Goal: Task Accomplishment & Management: Use online tool/utility

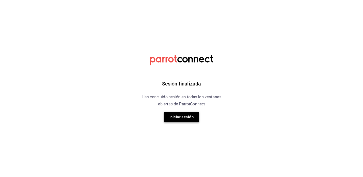
click at [185, 117] on button "Iniciar sesión" at bounding box center [181, 117] width 35 height 11
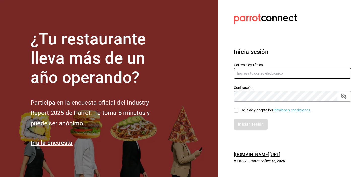
type input "olivares@jumphouse.mx"
click at [236, 110] on input "He leído y acepto los Términos y condiciones." at bounding box center [236, 110] width 5 height 5
checkbox input "true"
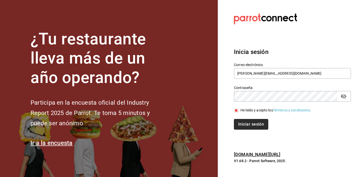
click at [248, 128] on button "Iniciar sesión" at bounding box center [251, 124] width 34 height 11
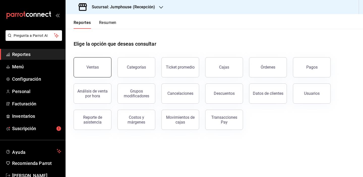
click at [93, 69] on div "Ventas" at bounding box center [92, 67] width 12 height 5
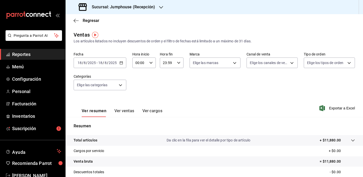
click at [123, 109] on button "Ver ventas" at bounding box center [124, 112] width 20 height 9
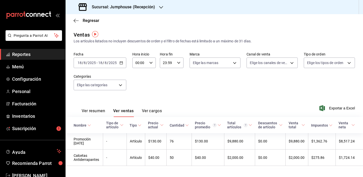
scroll to position [7, 0]
